Goal: Entertainment & Leisure: Consume media (video, audio)

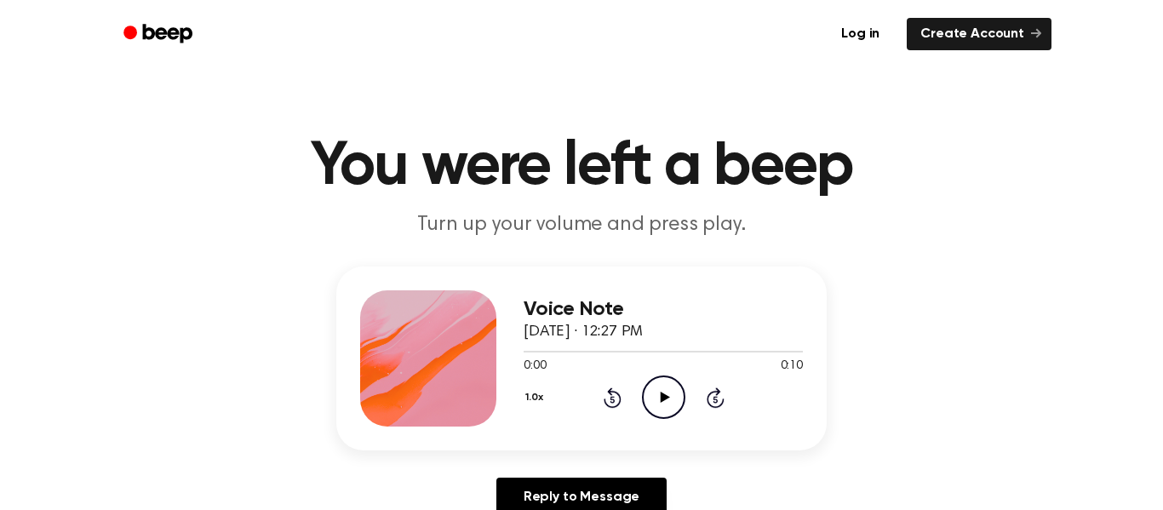
click at [652, 395] on icon "Play Audio" at bounding box center [663, 396] width 43 height 43
click at [663, 381] on icon "Play Audio" at bounding box center [663, 396] width 43 height 43
click at [688, 389] on div "1.0x Rewind 5 seconds Play Audio Skip 5 seconds" at bounding box center [663, 396] width 279 height 43
click at [676, 390] on icon "Play Audio" at bounding box center [663, 396] width 43 height 43
click at [635, 382] on div "1.0x Rewind 5 seconds Play Audio Skip 5 seconds" at bounding box center [663, 396] width 279 height 43
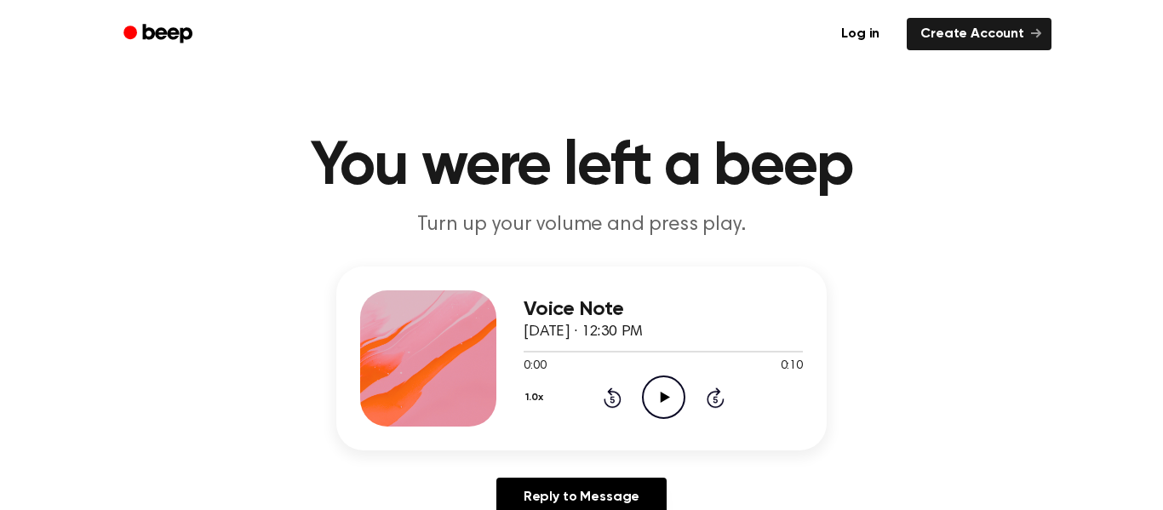
click at [650, 394] on icon "Play Audio" at bounding box center [663, 396] width 43 height 43
click at [666, 402] on icon "Play Audio" at bounding box center [663, 396] width 43 height 43
click at [671, 389] on icon "Play Audio" at bounding box center [663, 396] width 43 height 43
click at [663, 386] on icon "Play Audio" at bounding box center [663, 396] width 43 height 43
click at [635, 402] on div "1.0x Rewind 5 seconds Play Audio Skip 5 seconds" at bounding box center [663, 396] width 279 height 43
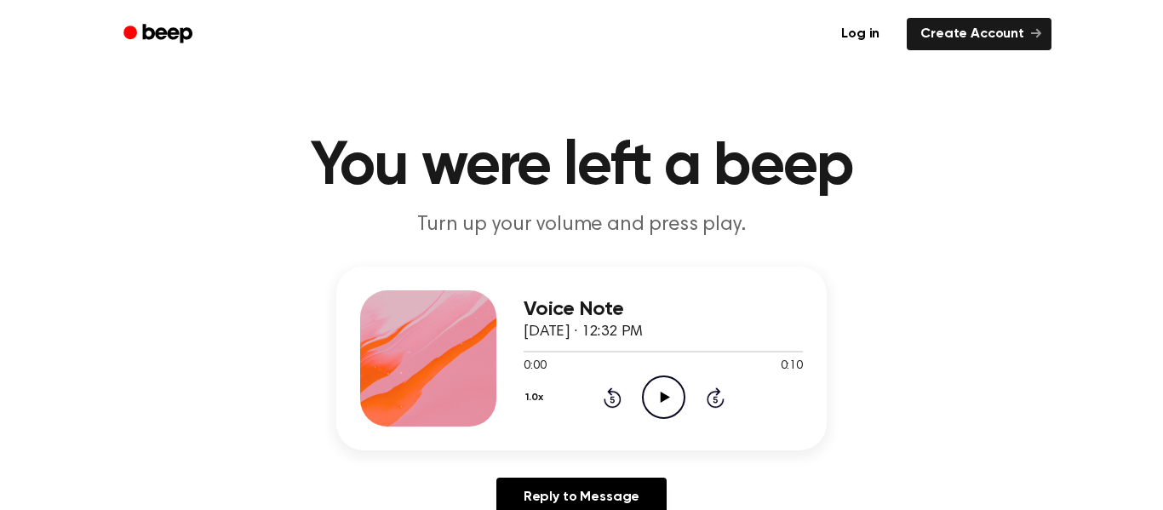
click at [650, 399] on icon "Play Audio" at bounding box center [663, 396] width 43 height 43
click at [674, 398] on icon "Play Audio" at bounding box center [663, 396] width 43 height 43
click at [651, 393] on icon "Play Audio" at bounding box center [663, 396] width 43 height 43
click at [647, 393] on icon "Play Audio" at bounding box center [663, 396] width 43 height 43
click at [643, 421] on div "Voice Note September 21, 2025 · 12:34 PM 0:00 0:09 Your browser does not suppor…" at bounding box center [663, 358] width 279 height 136
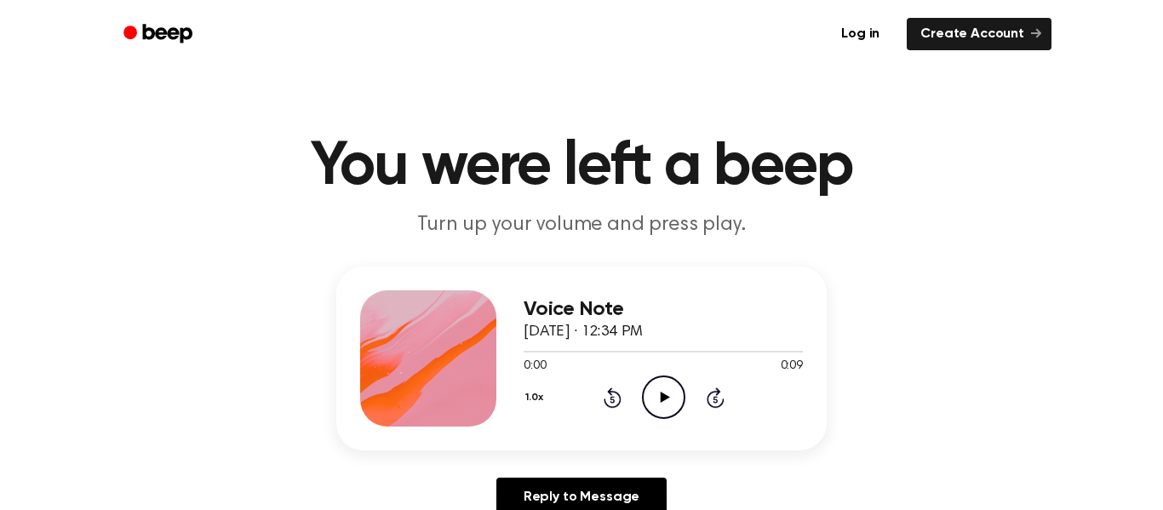
click at [650, 404] on icon "Play Audio" at bounding box center [663, 396] width 43 height 43
click at [681, 405] on circle at bounding box center [664, 397] width 42 height 42
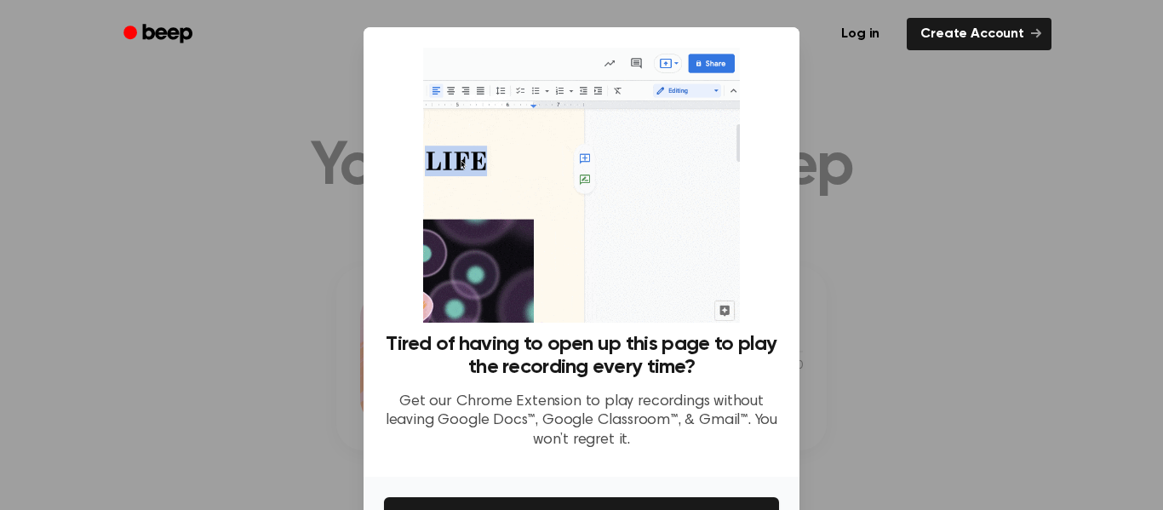
click at [686, 19] on ul "Log in Create Account" at bounding box center [636, 33] width 830 height 39
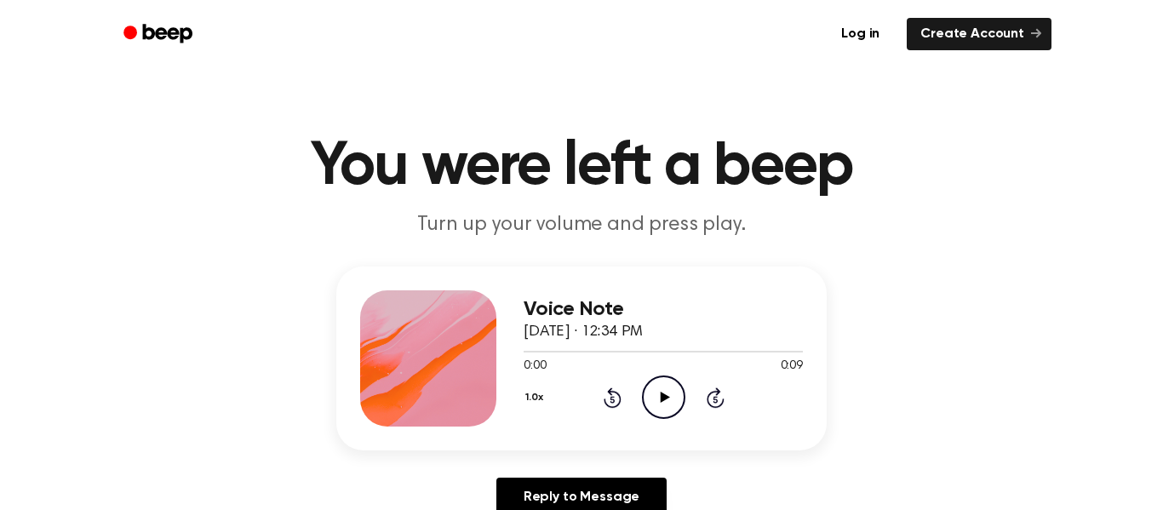
click at [666, 389] on icon "Play Audio" at bounding box center [663, 396] width 43 height 43
click at [638, 396] on div "1.0x Rewind 5 seconds Play Audio Skip 5 seconds" at bounding box center [663, 396] width 279 height 43
click at [649, 395] on icon "Play Audio" at bounding box center [663, 396] width 43 height 43
click at [649, 412] on circle at bounding box center [664, 397] width 42 height 42
click at [667, 398] on icon at bounding box center [664, 397] width 9 height 11
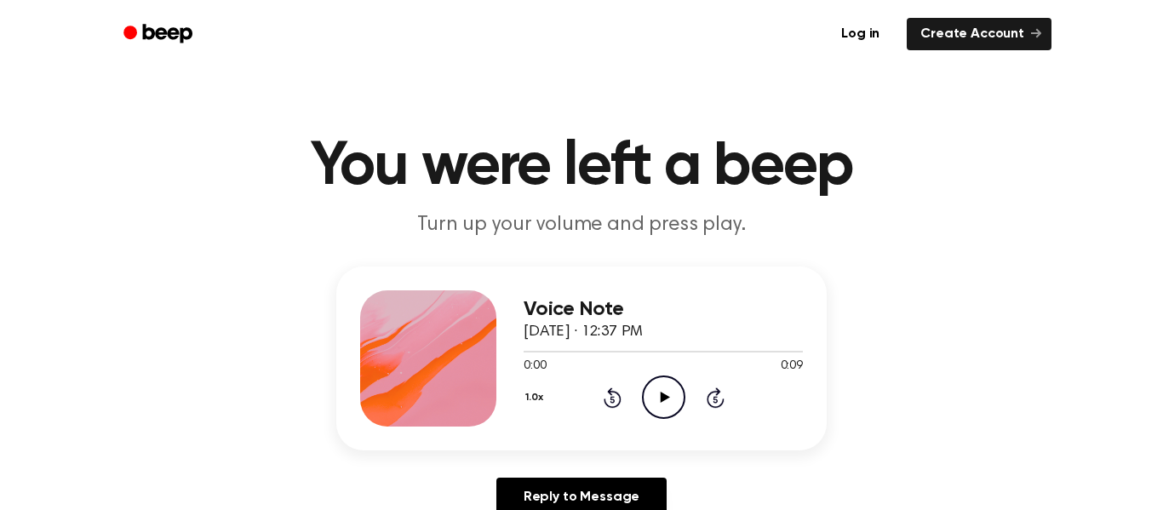
click at [658, 387] on icon "Play Audio" at bounding box center [663, 396] width 43 height 43
click at [651, 379] on circle at bounding box center [664, 397] width 42 height 42
click at [674, 400] on icon "Play Audio" at bounding box center [663, 396] width 43 height 43
click at [673, 404] on icon "Play Audio" at bounding box center [663, 396] width 43 height 43
